Goal: Task Accomplishment & Management: Use online tool/utility

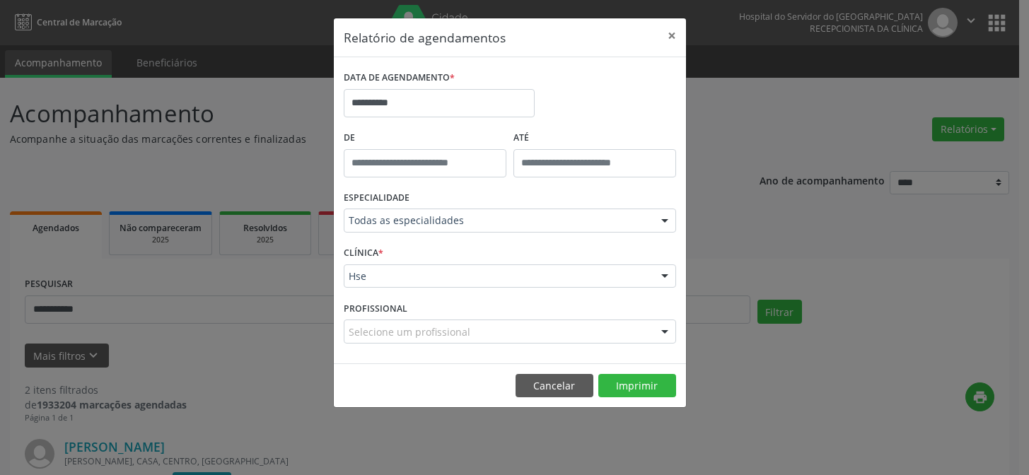
scroll to position [18, 0]
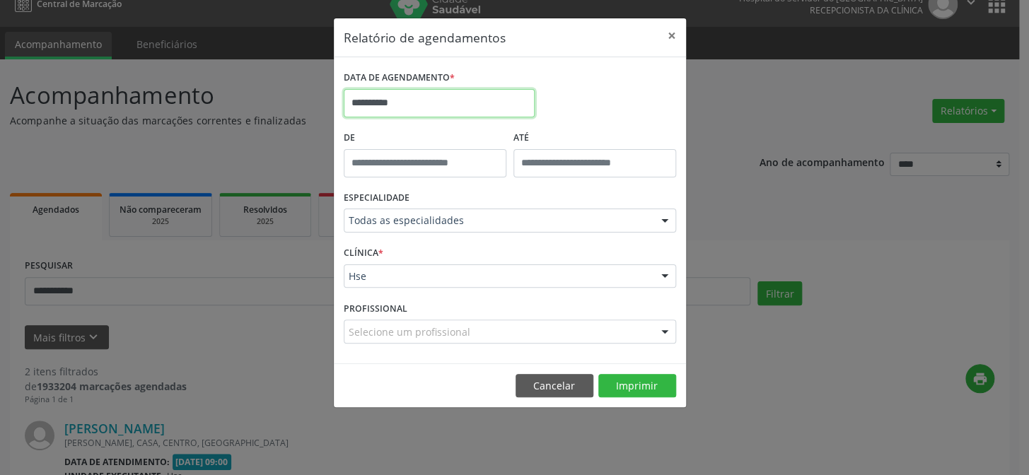
click at [380, 93] on input "**********" at bounding box center [439, 103] width 191 height 28
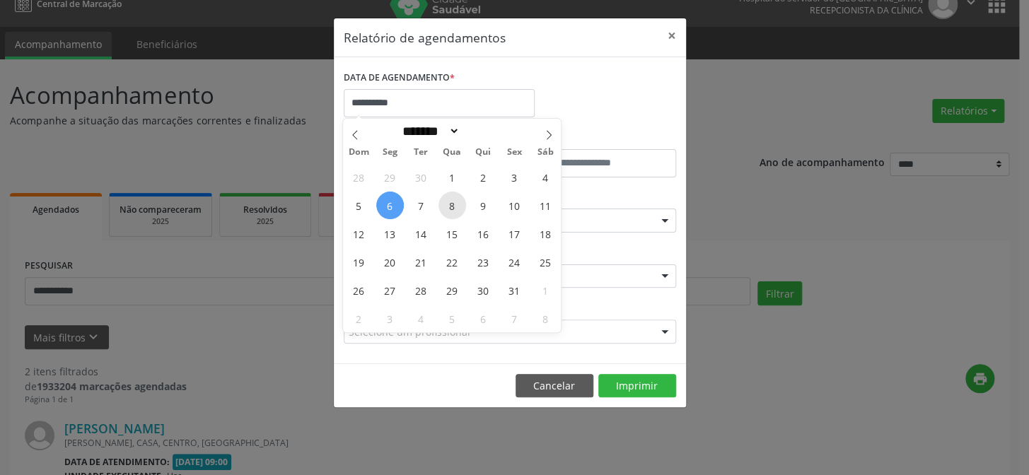
click at [443, 202] on span "8" at bounding box center [453, 206] width 28 height 28
type input "**********"
click at [443, 199] on span "8" at bounding box center [453, 206] width 28 height 28
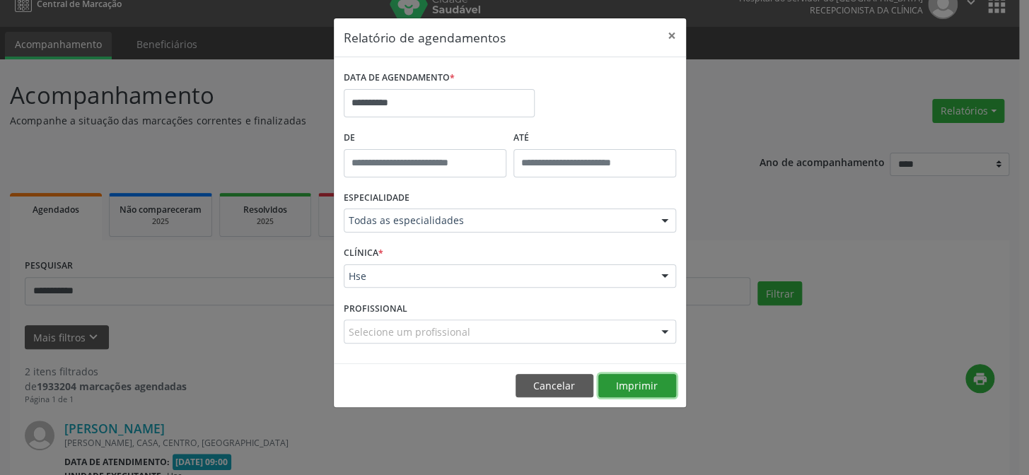
click at [645, 396] on button "Imprimir" at bounding box center [637, 386] width 78 height 24
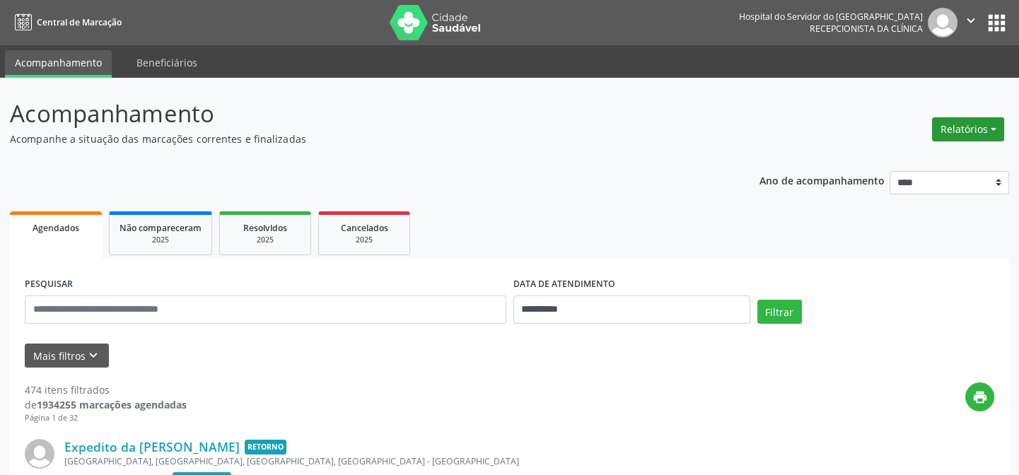
click at [950, 140] on button "Relatórios" at bounding box center [968, 129] width 72 height 24
click at [913, 151] on link "Agendamentos" at bounding box center [928, 159] width 152 height 20
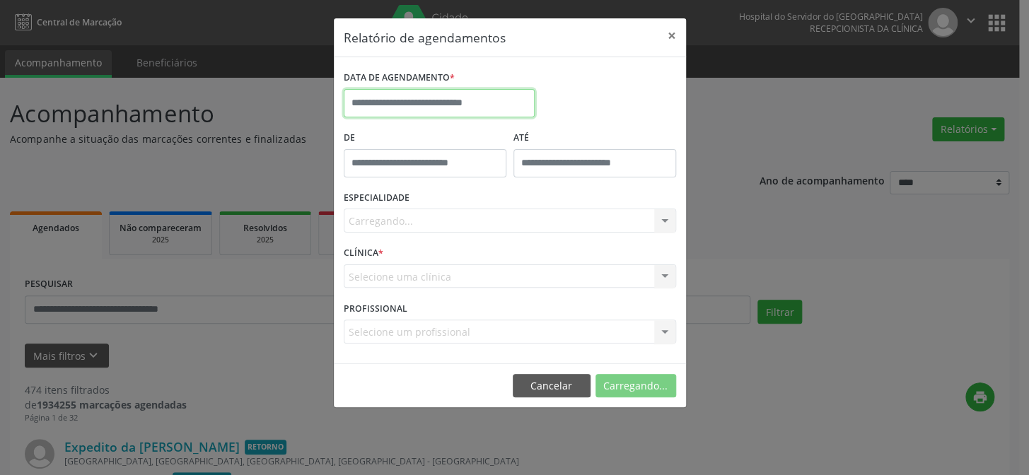
click at [430, 103] on input "text" at bounding box center [439, 103] width 191 height 28
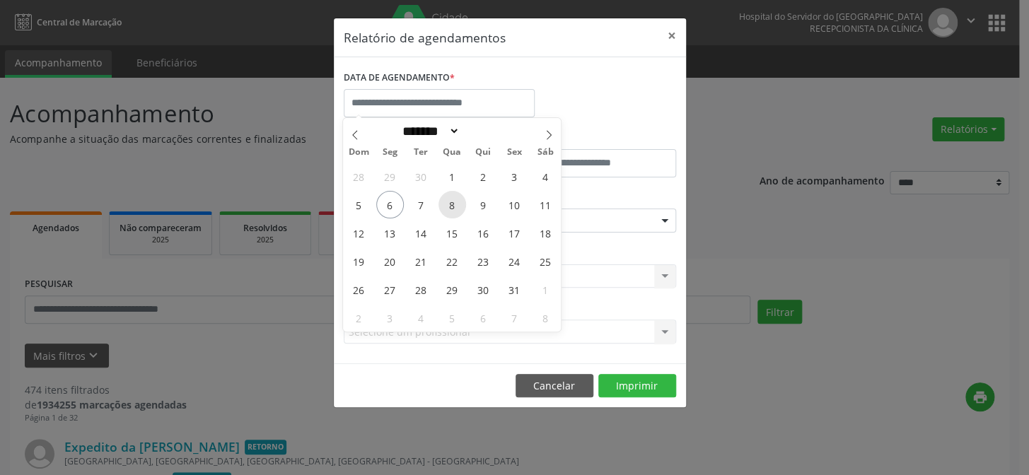
click at [447, 207] on span "8" at bounding box center [453, 205] width 28 height 28
type input "**********"
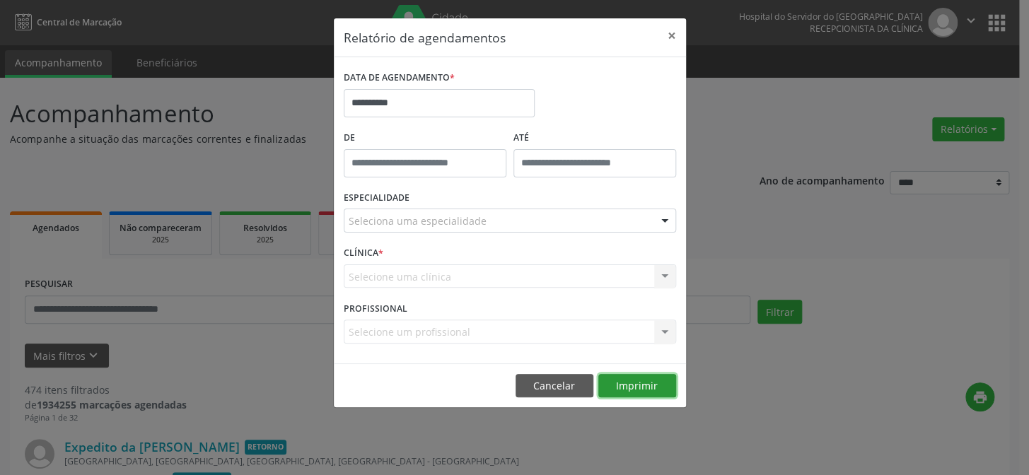
click at [608, 377] on button "Imprimir" at bounding box center [637, 386] width 78 height 24
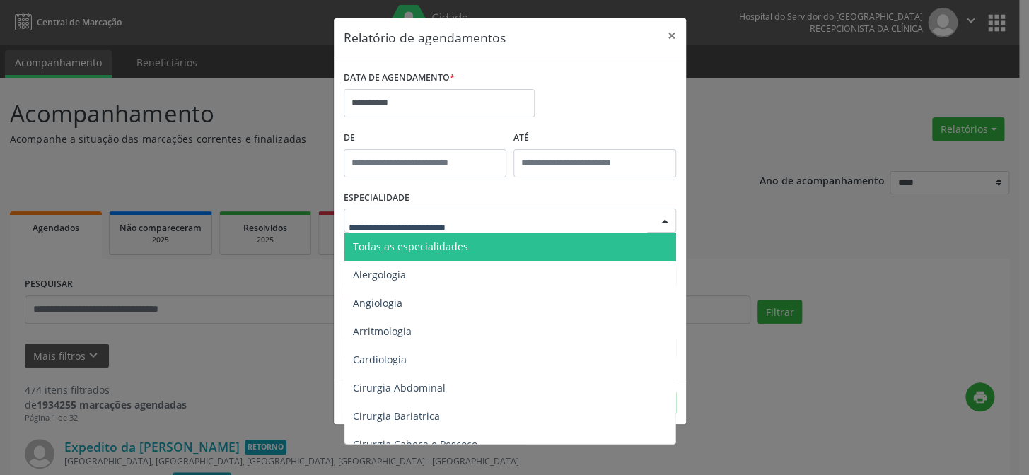
click at [425, 233] on span "Todas as especialidades" at bounding box center [510, 247] width 333 height 28
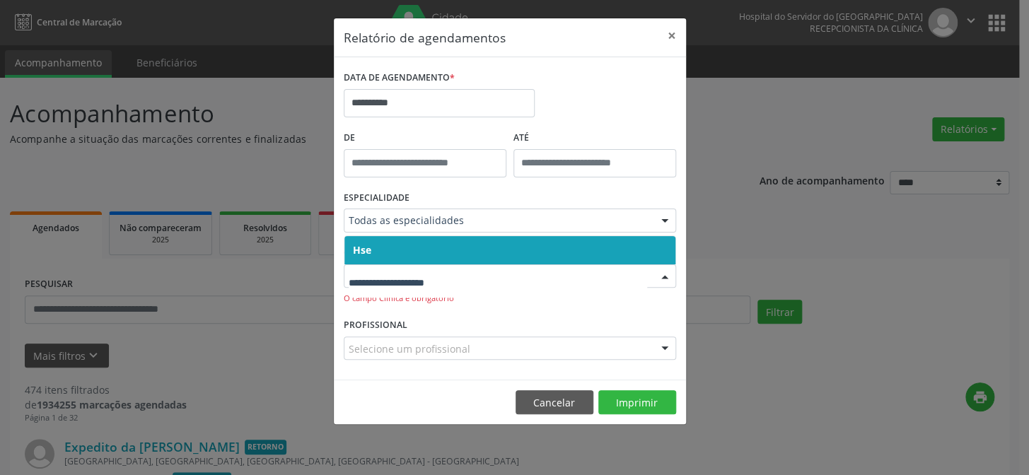
click at [439, 254] on span "Hse" at bounding box center [509, 250] width 331 height 28
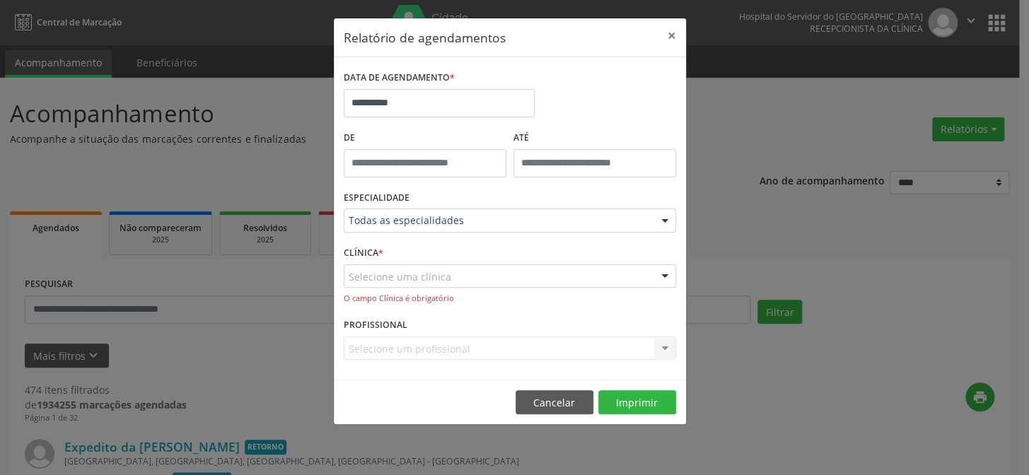
click at [540, 272] on div "Selecione uma clínica" at bounding box center [510, 277] width 332 height 24
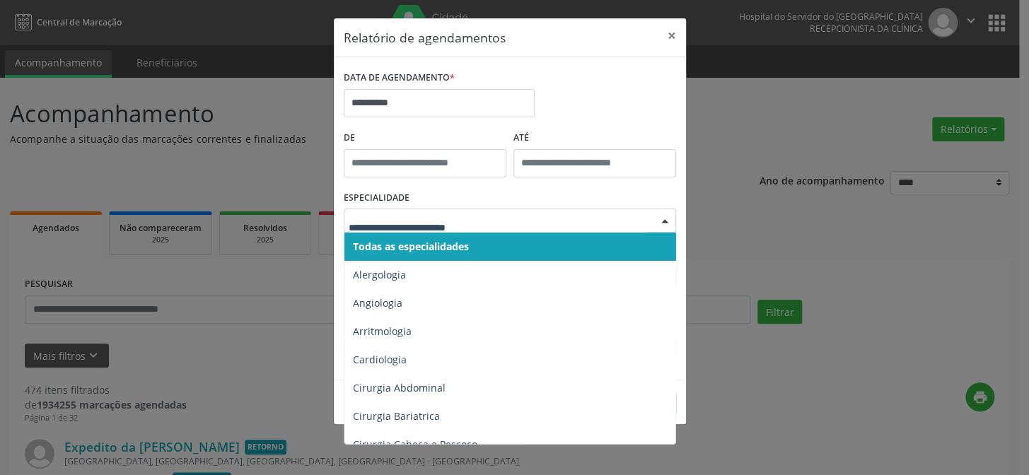
click at [466, 241] on span "Todas as especialidades" at bounding box center [411, 246] width 116 height 13
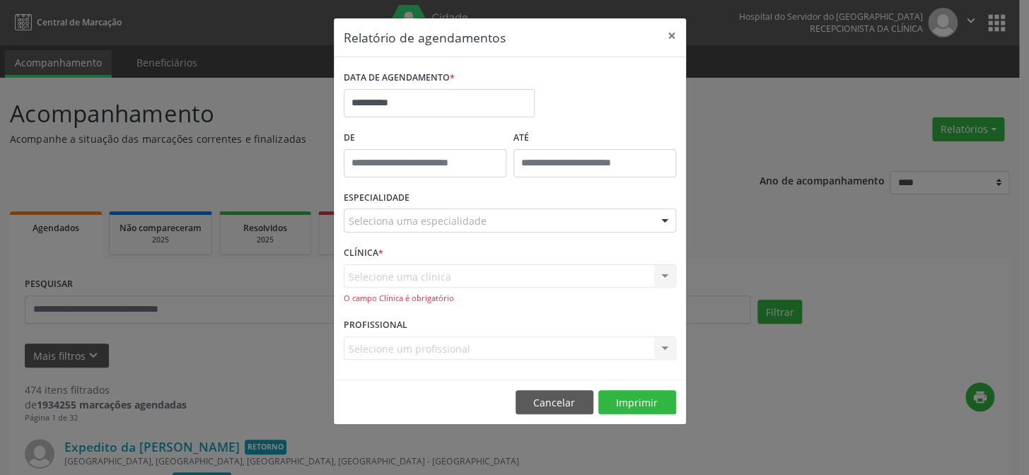
click at [464, 272] on div "Selecione uma clínica Hse Nenhum resultado encontrado para: " " Não há nenhuma …" at bounding box center [510, 285] width 332 height 40
click at [453, 287] on div "Selecione uma clínica Hse Nenhum resultado encontrado para: " " Não há nenhuma …" at bounding box center [510, 285] width 332 height 40
click at [668, 40] on button "×" at bounding box center [672, 35] width 28 height 35
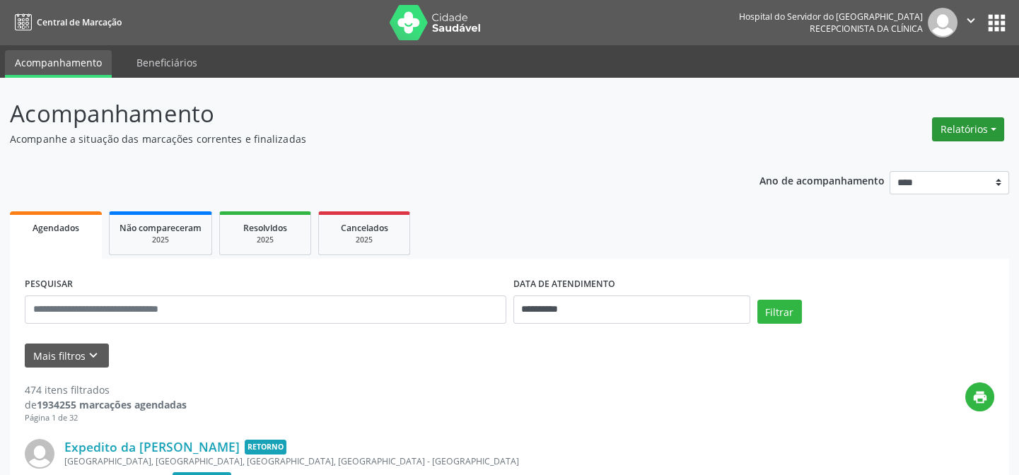
click at [955, 125] on button "Relatórios" at bounding box center [968, 129] width 72 height 24
click at [884, 148] on ul "Agendamentos Procedimentos realizados" at bounding box center [928, 169] width 153 height 51
click at [881, 149] on link "Agendamentos" at bounding box center [928, 159] width 152 height 20
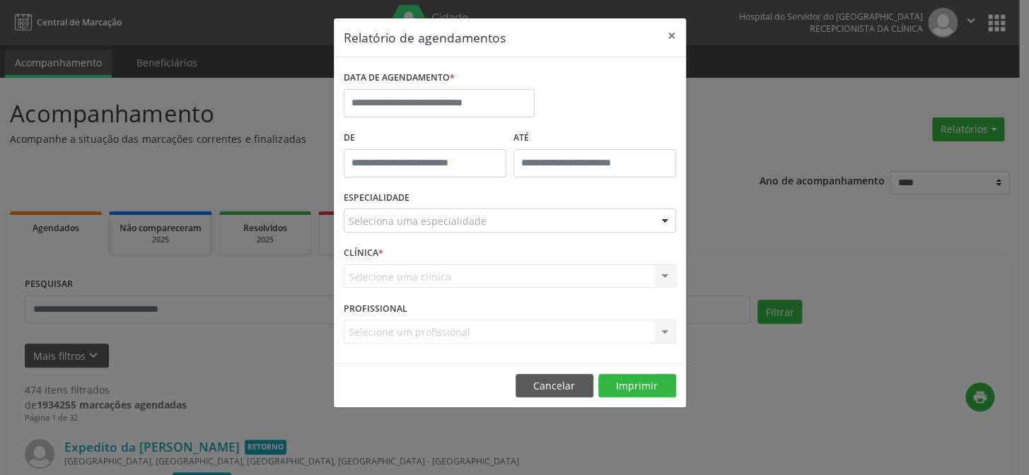
click at [378, 120] on div "DATA DE AGENDAMENTO *" at bounding box center [439, 97] width 198 height 60
click at [394, 110] on body "**********" at bounding box center [514, 237] width 1029 height 475
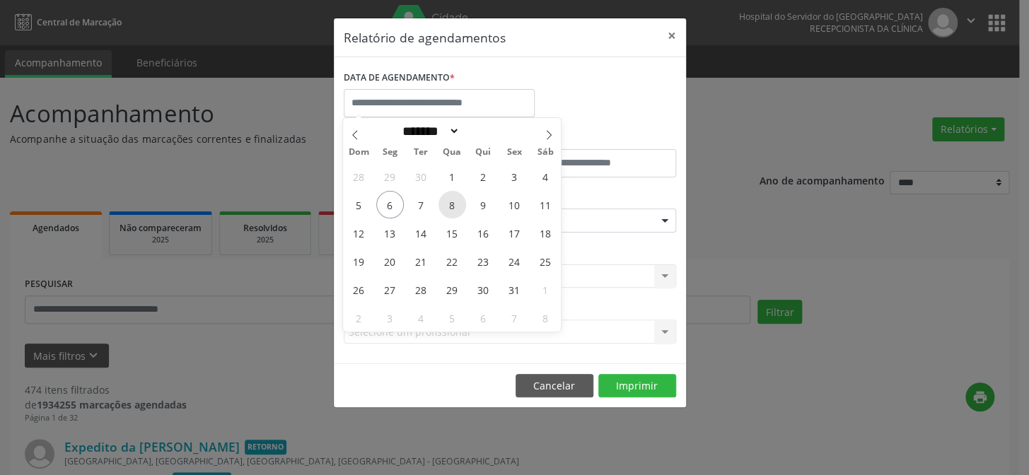
click at [453, 202] on span "8" at bounding box center [453, 205] width 28 height 28
type input "**********"
click at [453, 202] on span "8" at bounding box center [453, 205] width 28 height 28
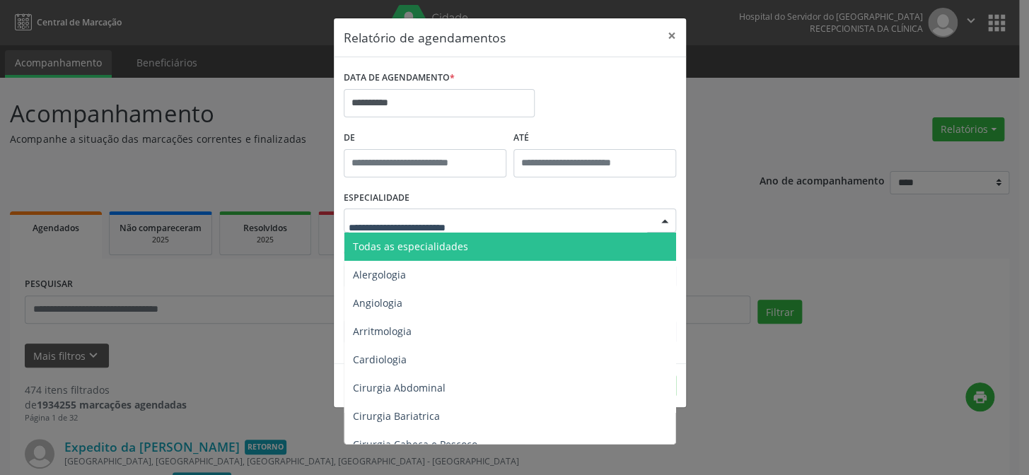
click at [439, 234] on span "Todas as especialidades" at bounding box center [510, 247] width 333 height 28
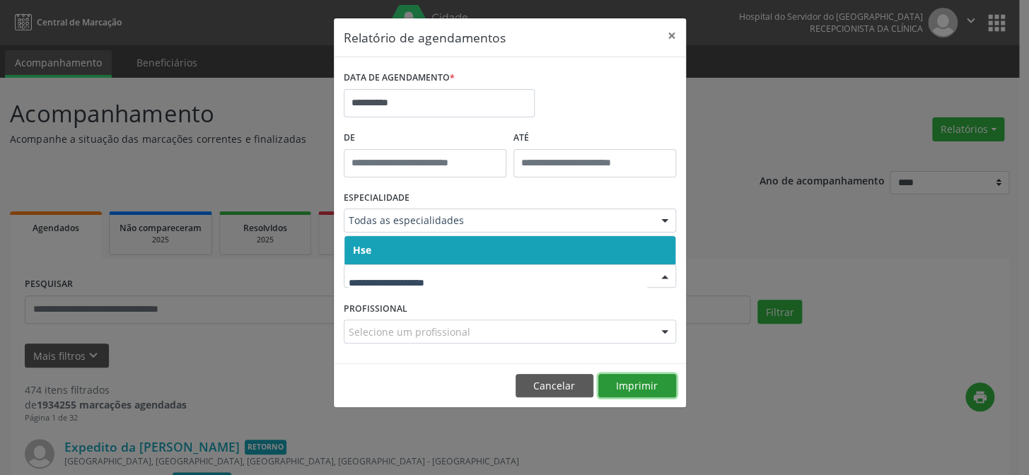
click at [667, 395] on button "Imprimir" at bounding box center [637, 386] width 78 height 24
